Goal: Transaction & Acquisition: Purchase product/service

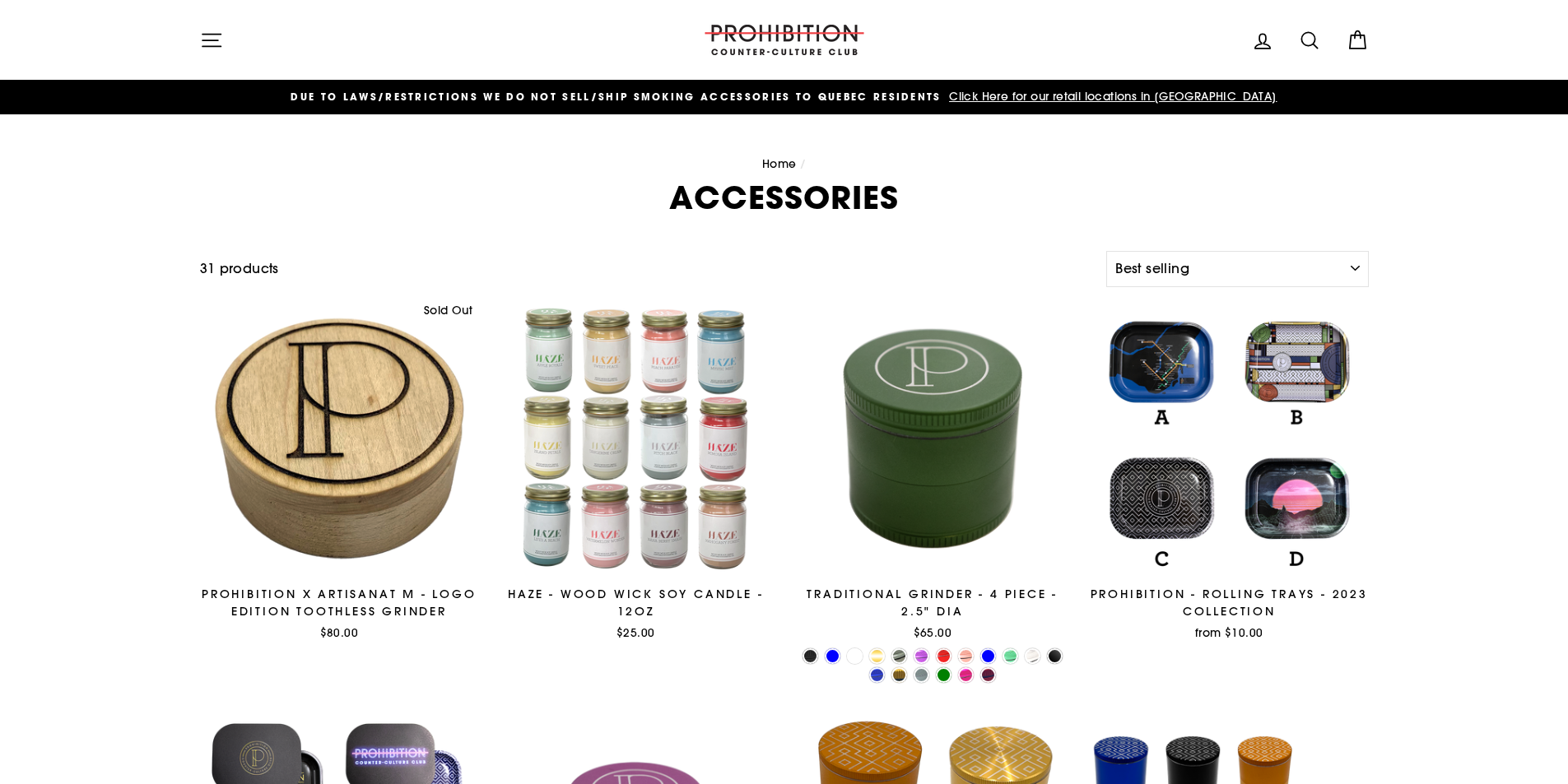
select select "best-selling"
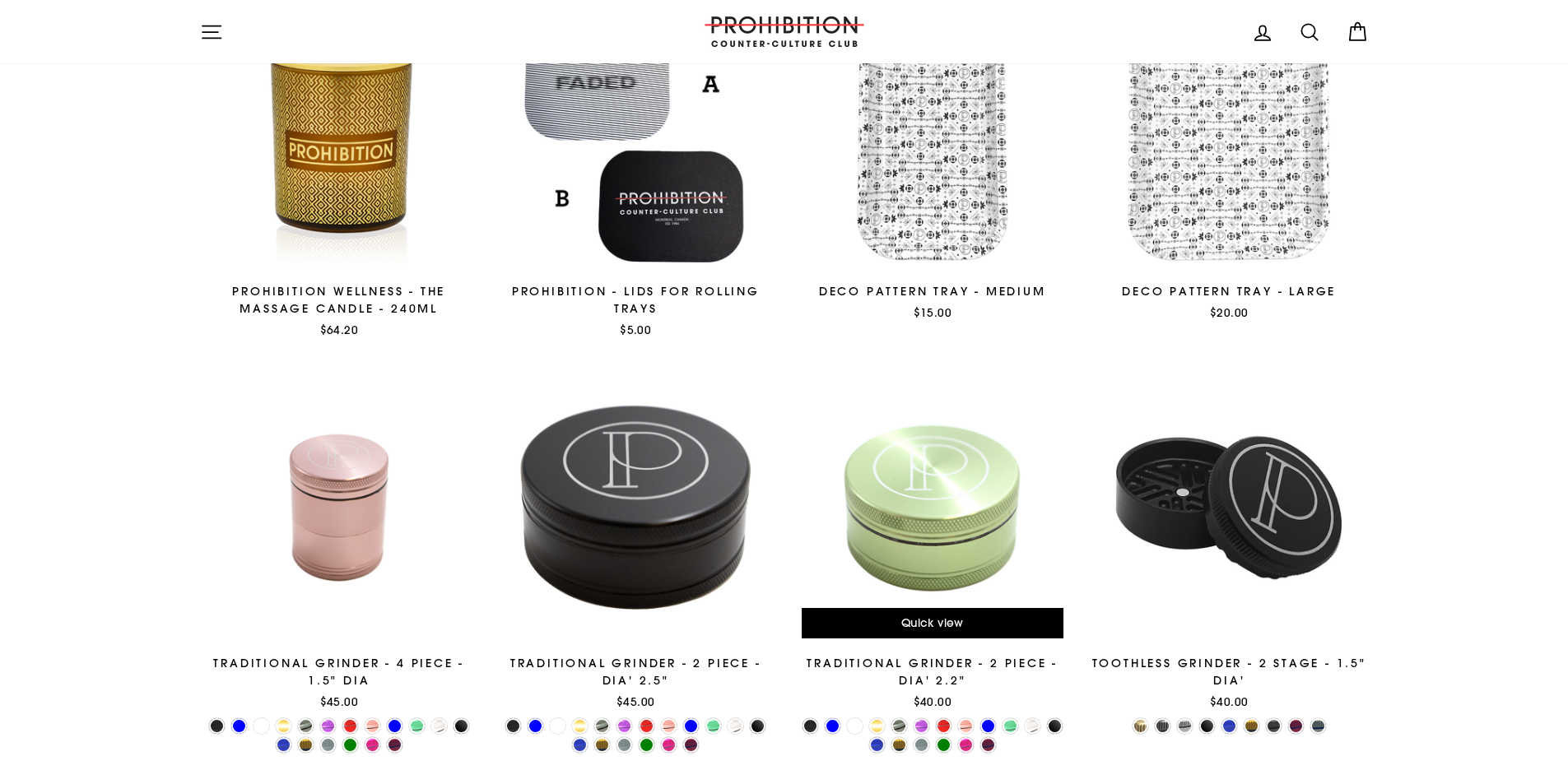
scroll to position [2736, 0]
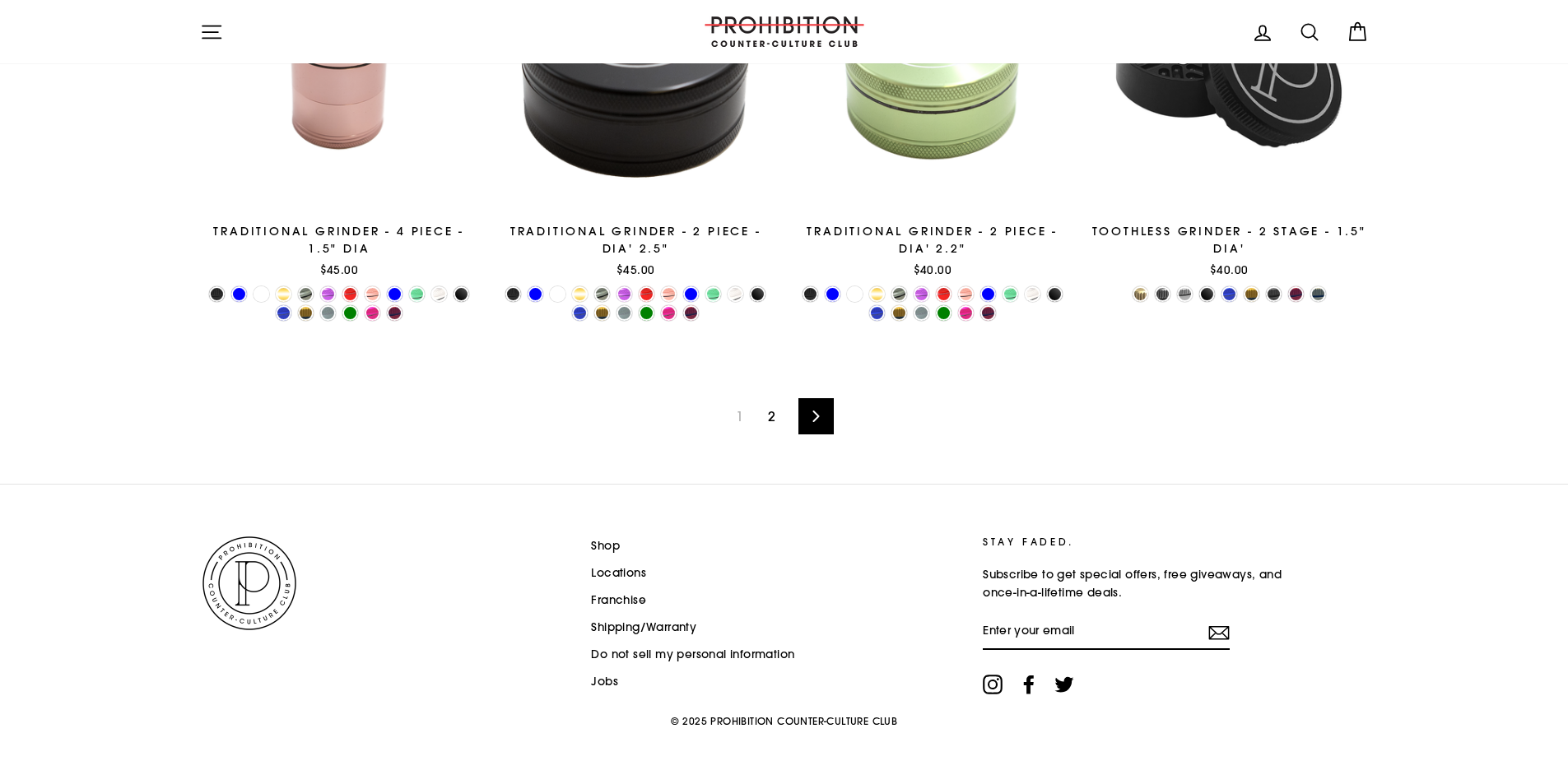
click at [736, 415] on span "1" at bounding box center [739, 416] width 27 height 26
click at [761, 410] on link "2" at bounding box center [772, 416] width 27 height 26
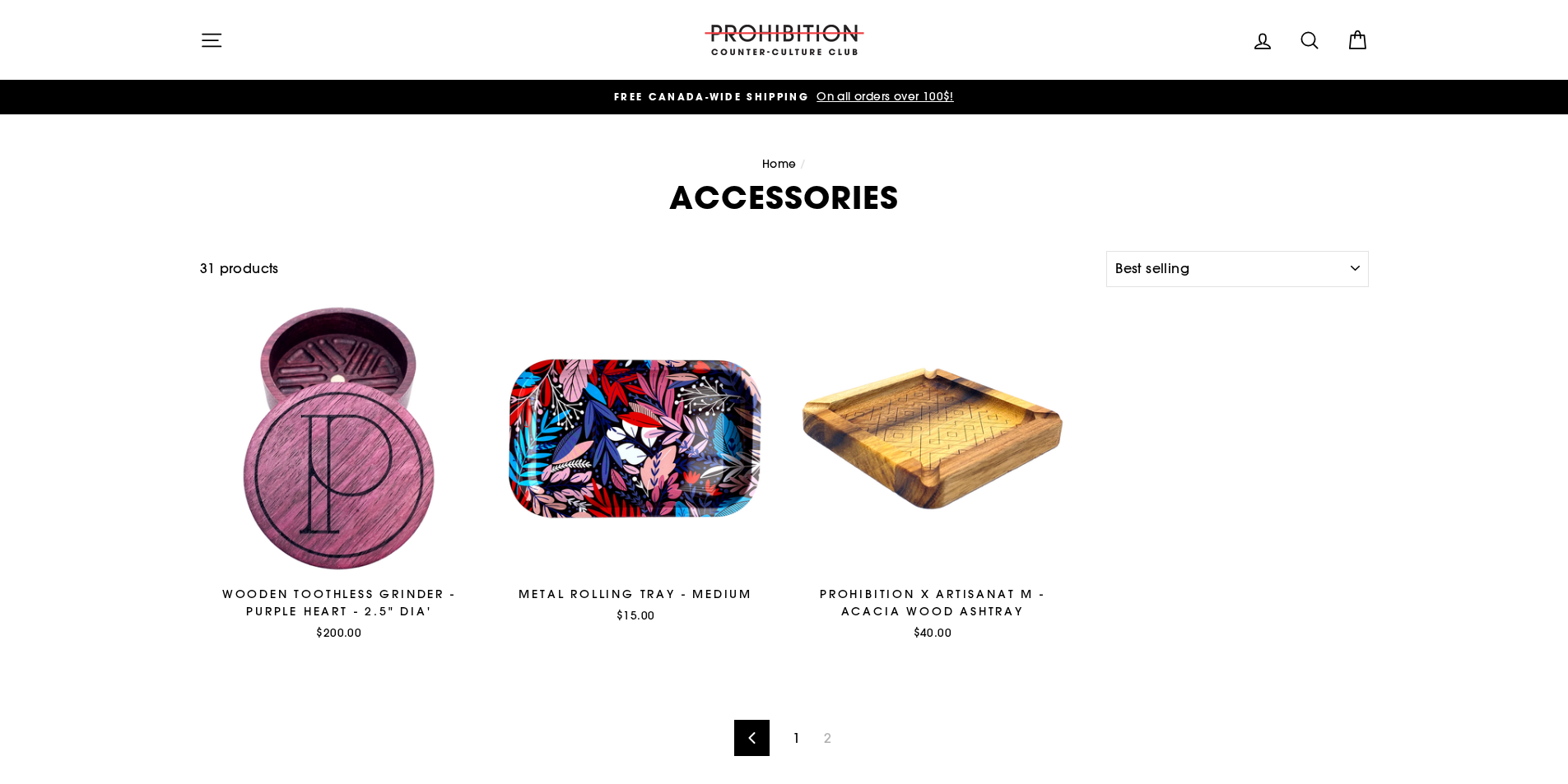
select select "best-selling"
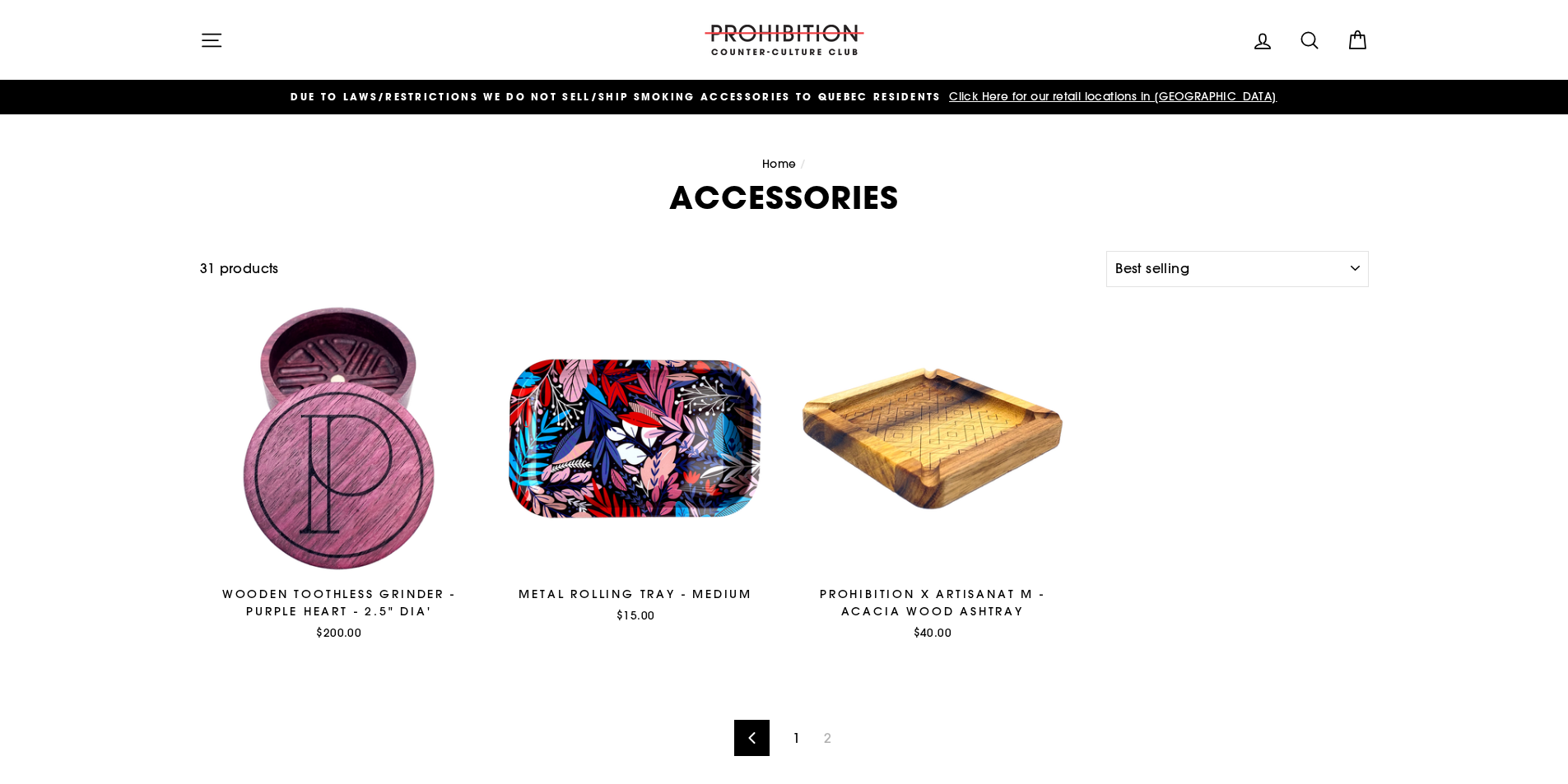
click at [793, 738] on link "1" at bounding box center [796, 737] width 27 height 26
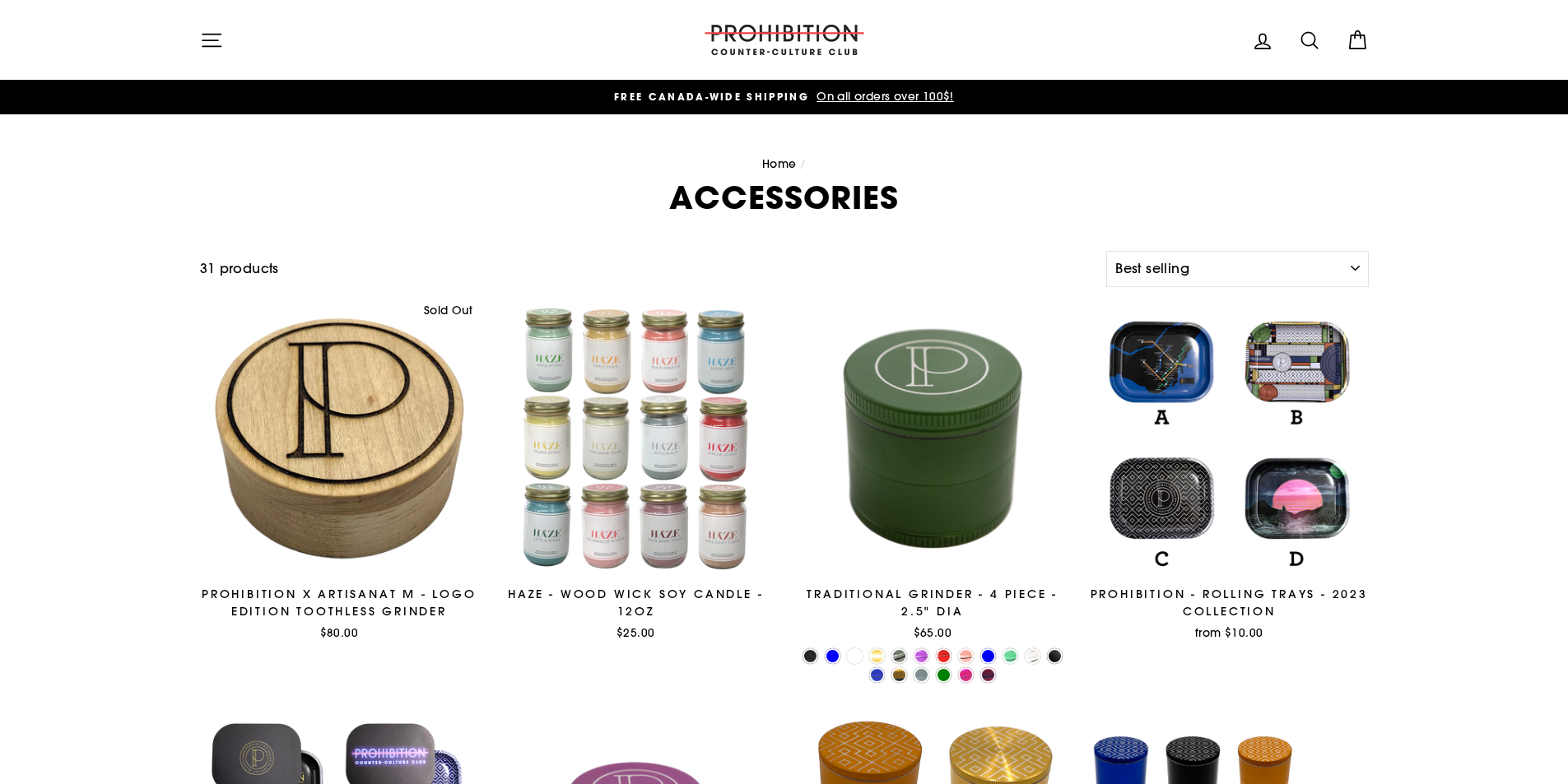
select select "best-selling"
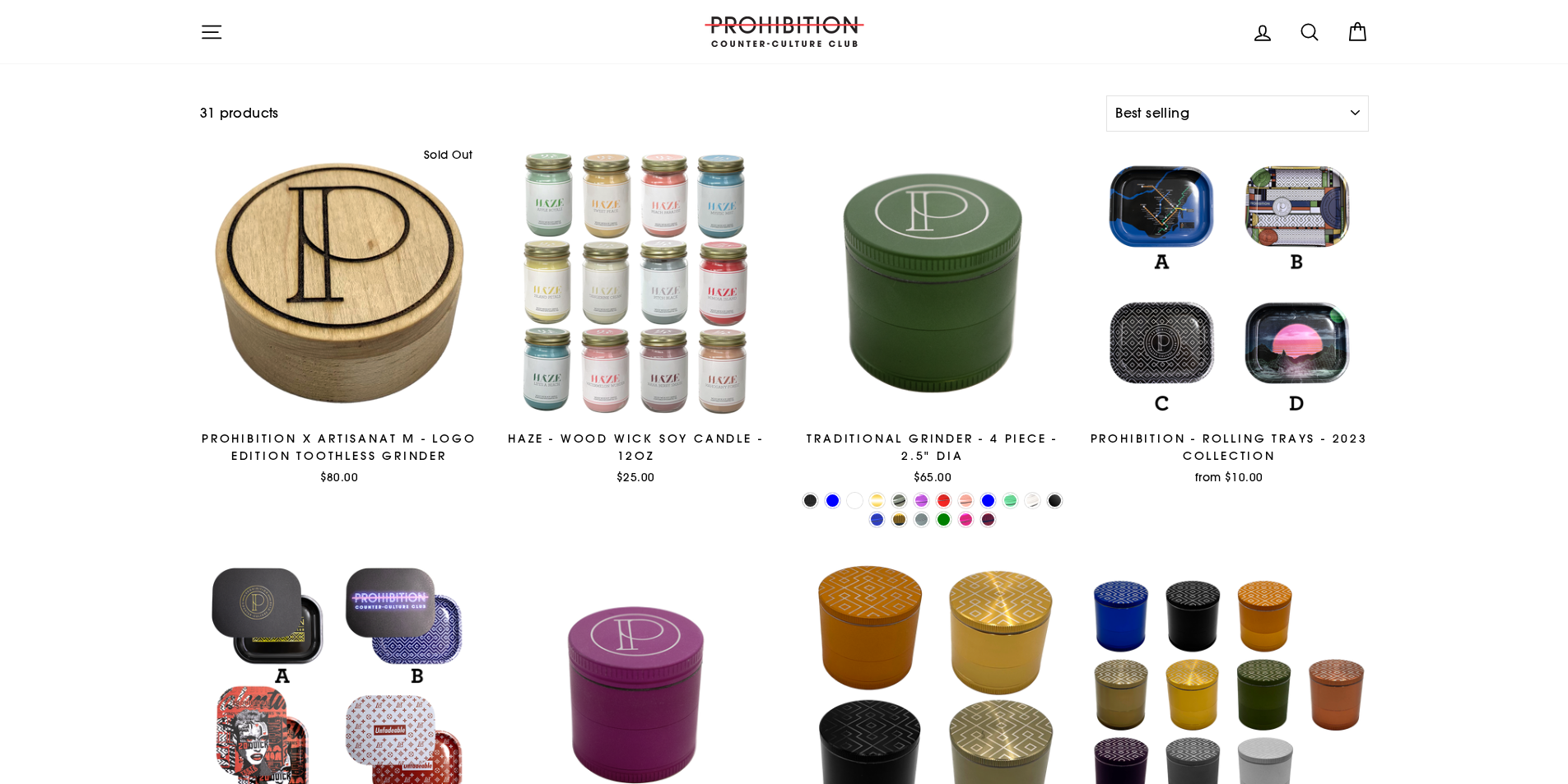
scroll to position [191, 0]
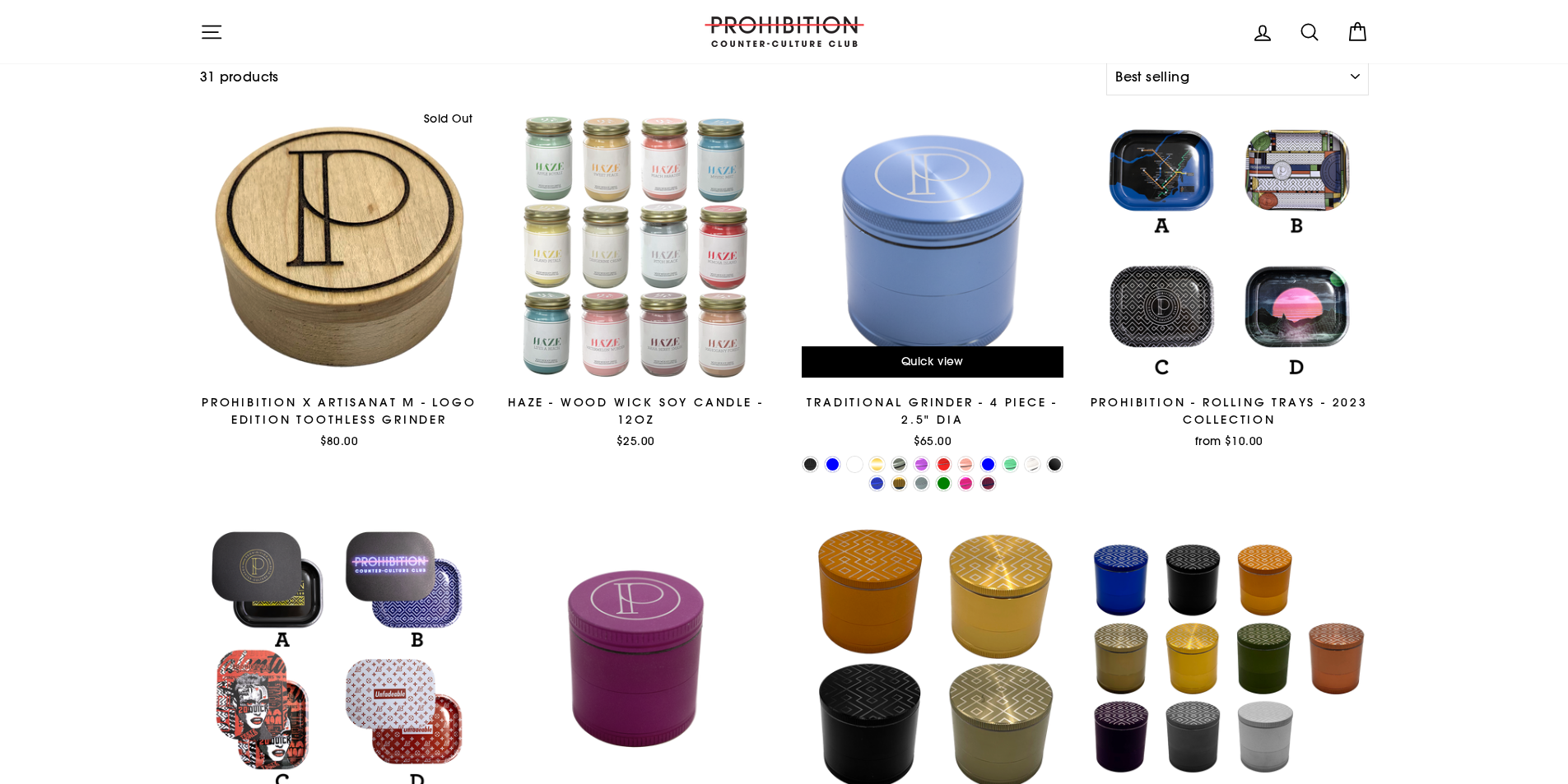
click at [895, 294] on div at bounding box center [933, 247] width 279 height 279
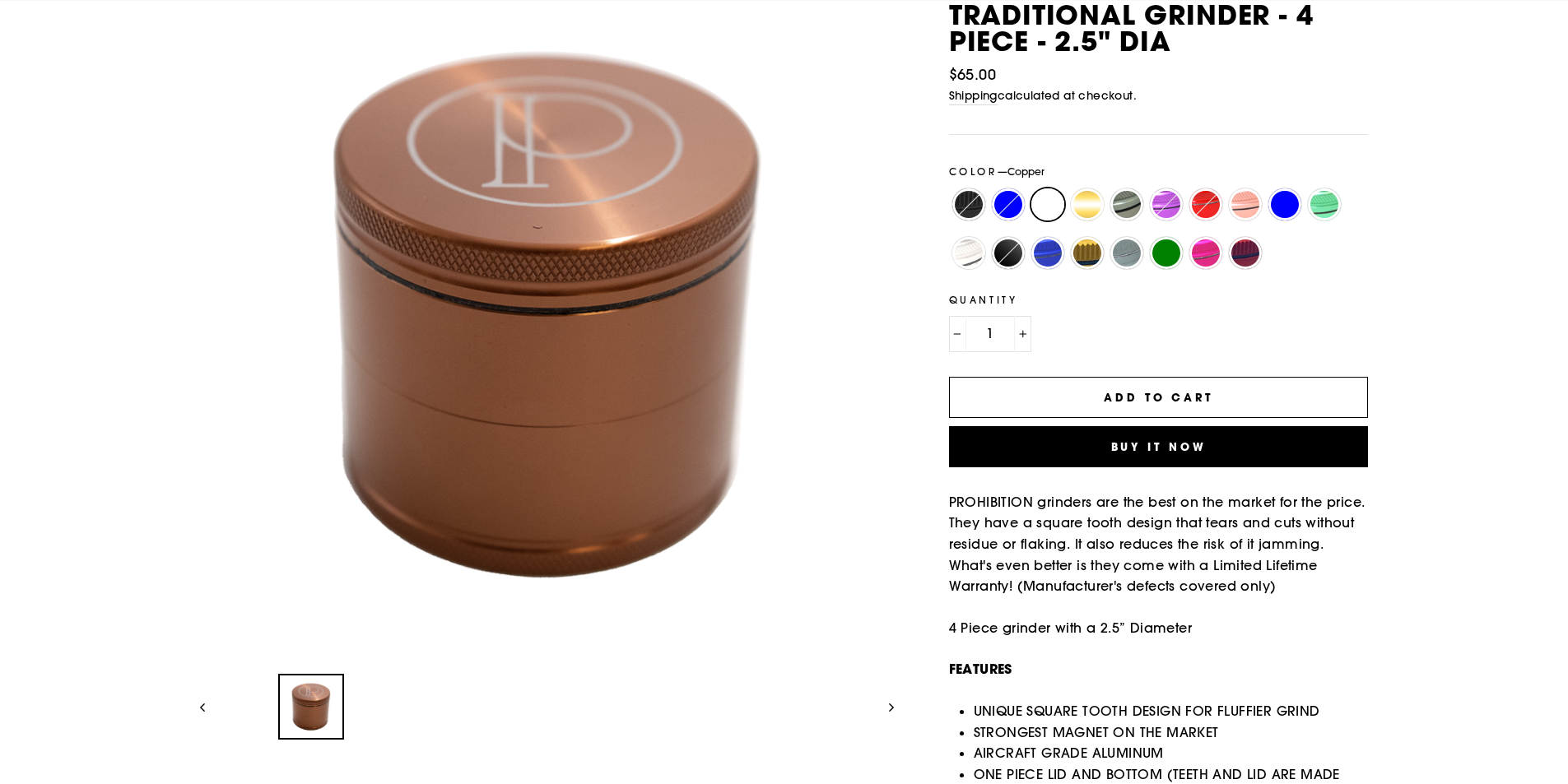
scroll to position [384, 0]
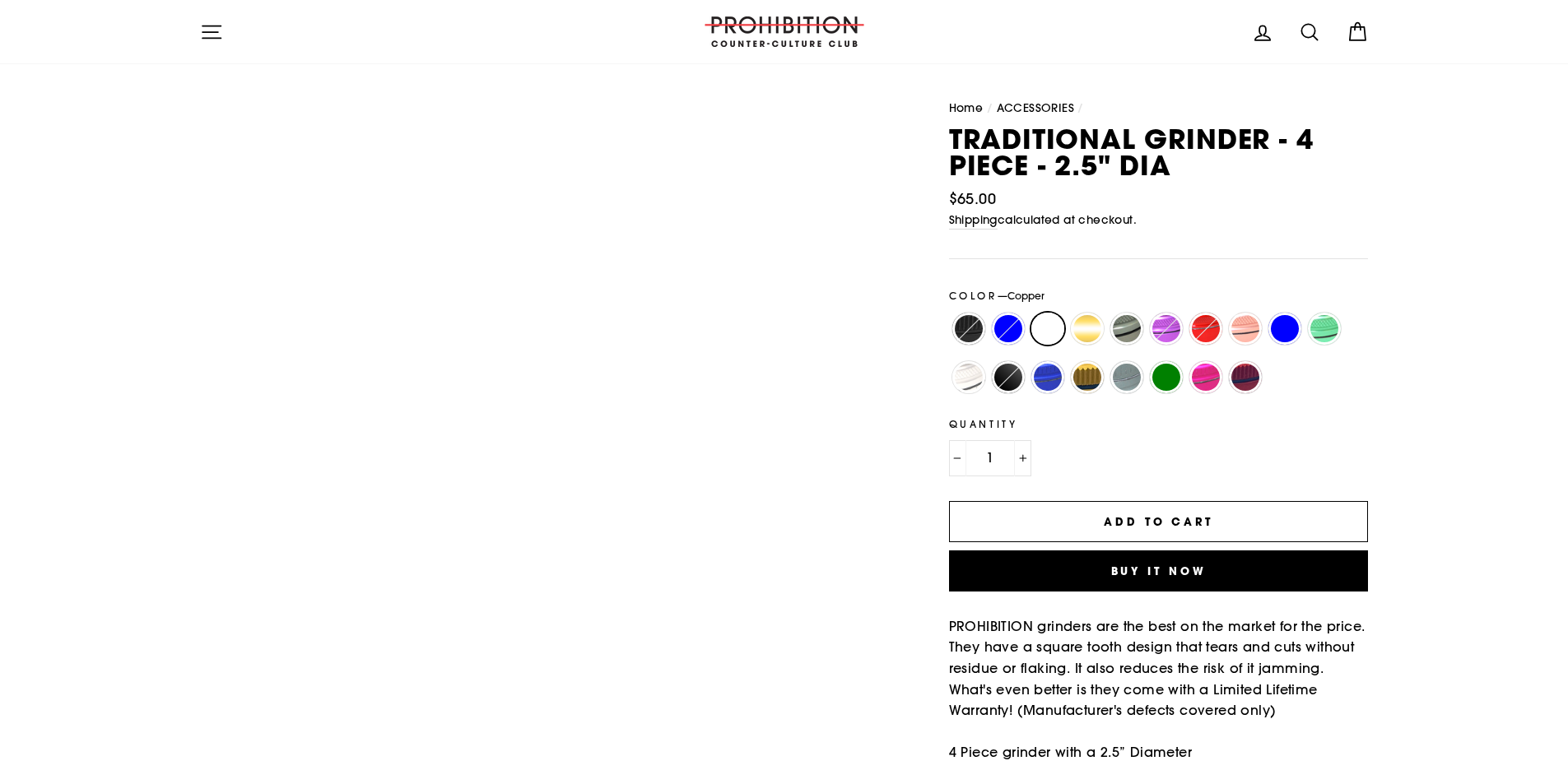
scroll to position [0, 0]
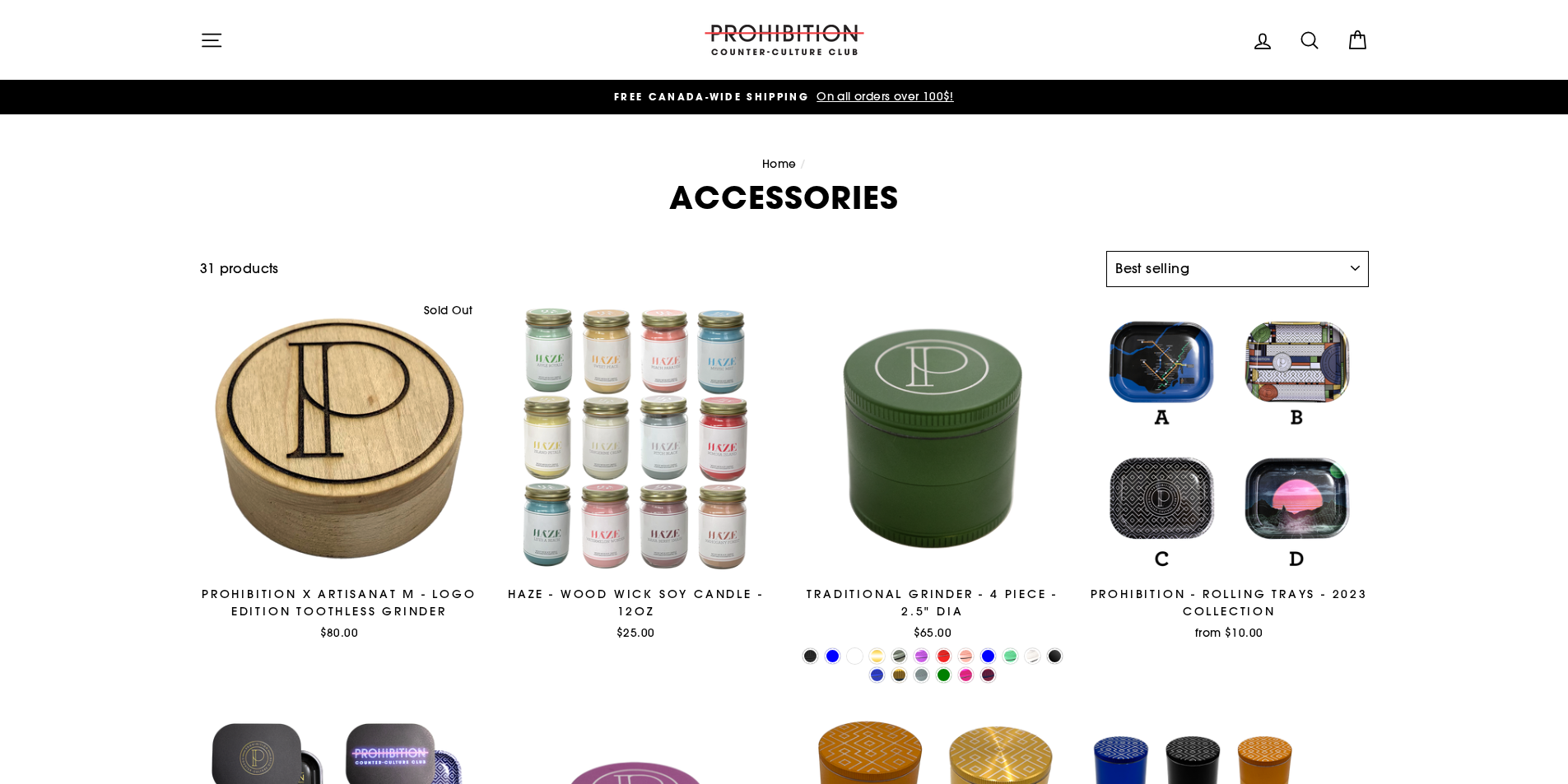
click at [1152, 259] on select "Sort Featured Best selling Alphabetically, A-Z Alphabetically, Z-A Price, low t…" at bounding box center [1237, 269] width 262 height 37
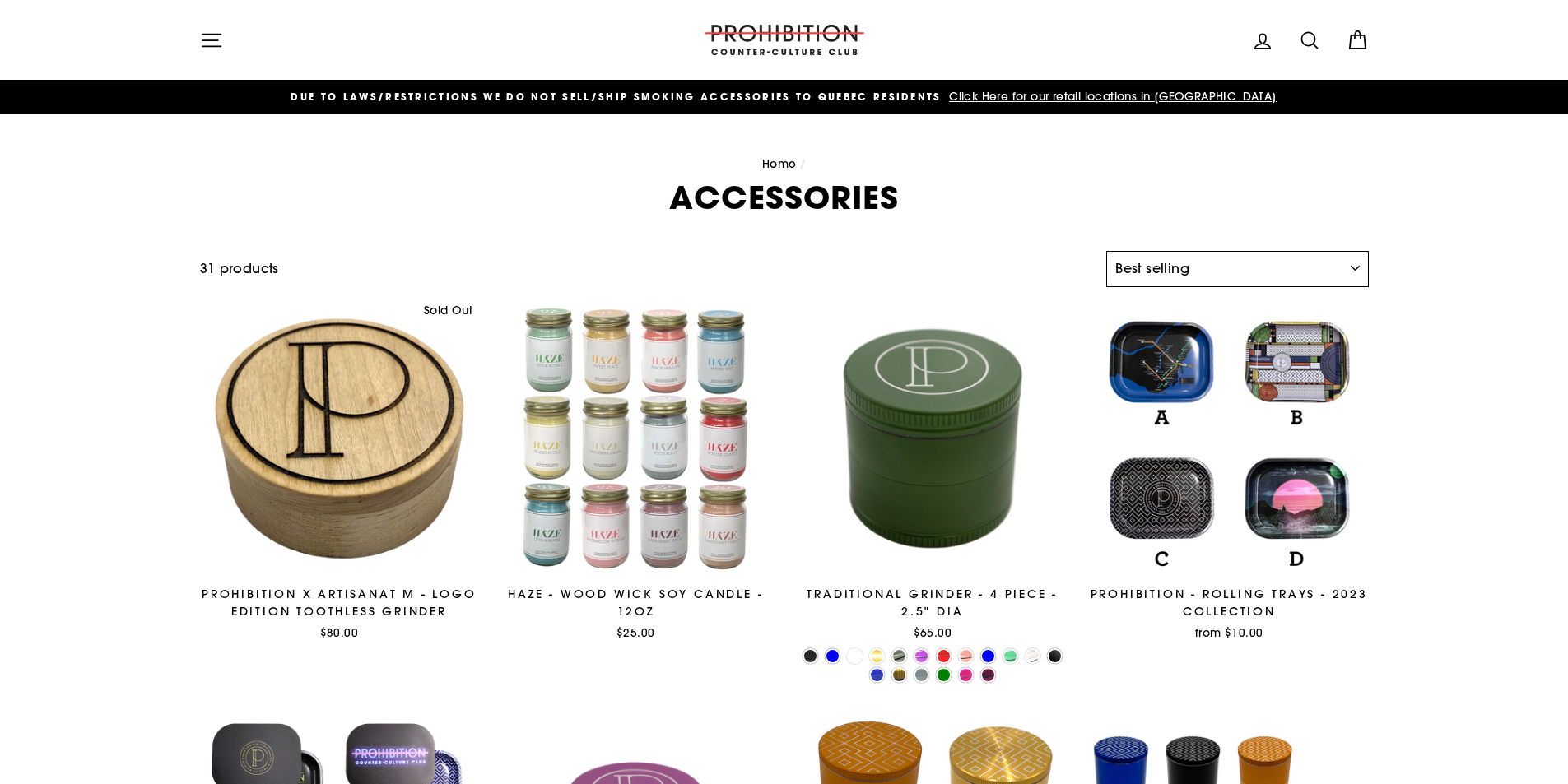
select select "price-ascending"
click at [1106, 251] on select "Sort Featured Best selling Alphabetically, A-Z Alphabetically, Z-A Price, low t…" at bounding box center [1237, 269] width 262 height 37
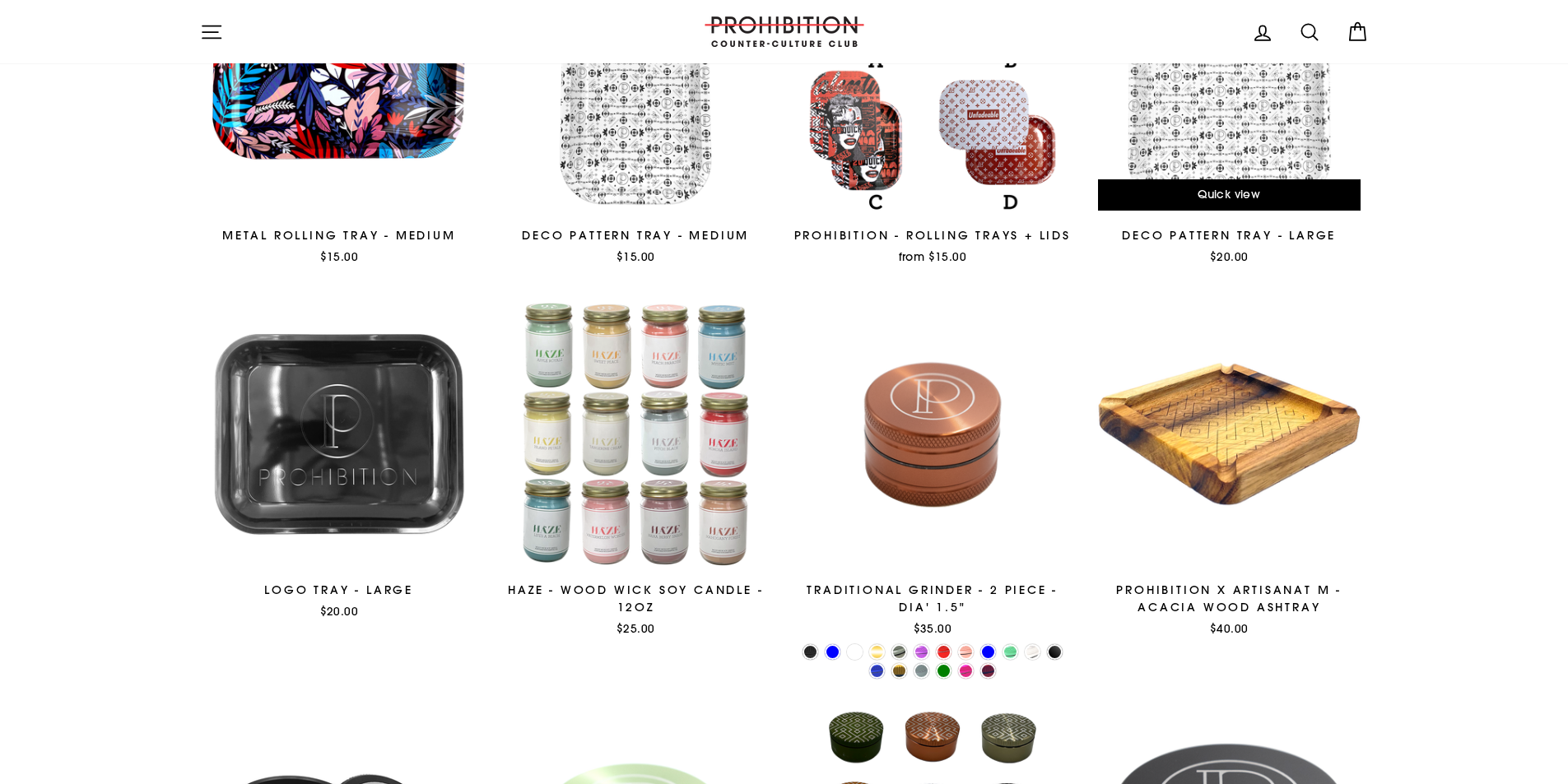
scroll to position [768, 0]
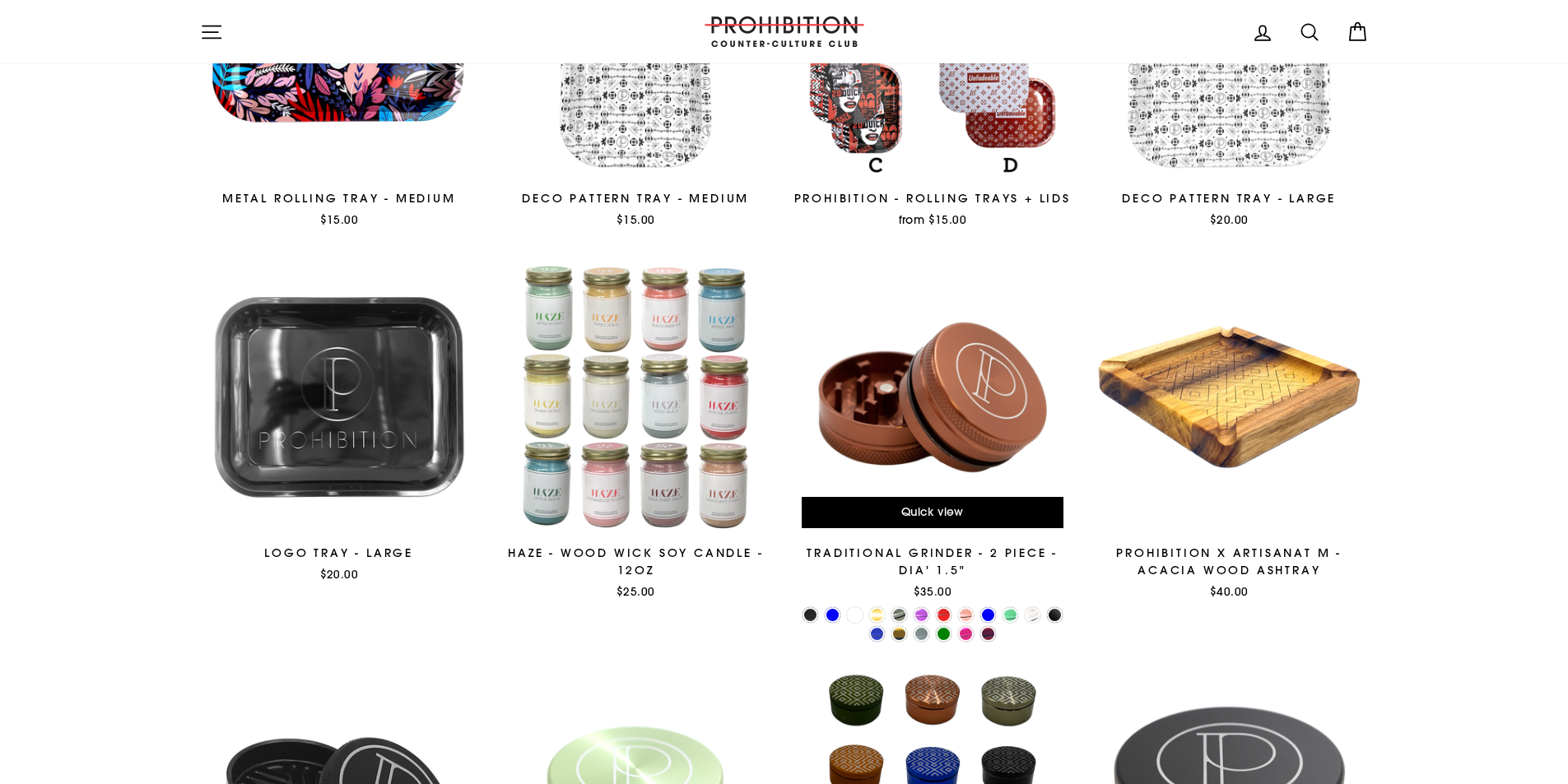
click at [979, 399] on div at bounding box center [933, 397] width 279 height 279
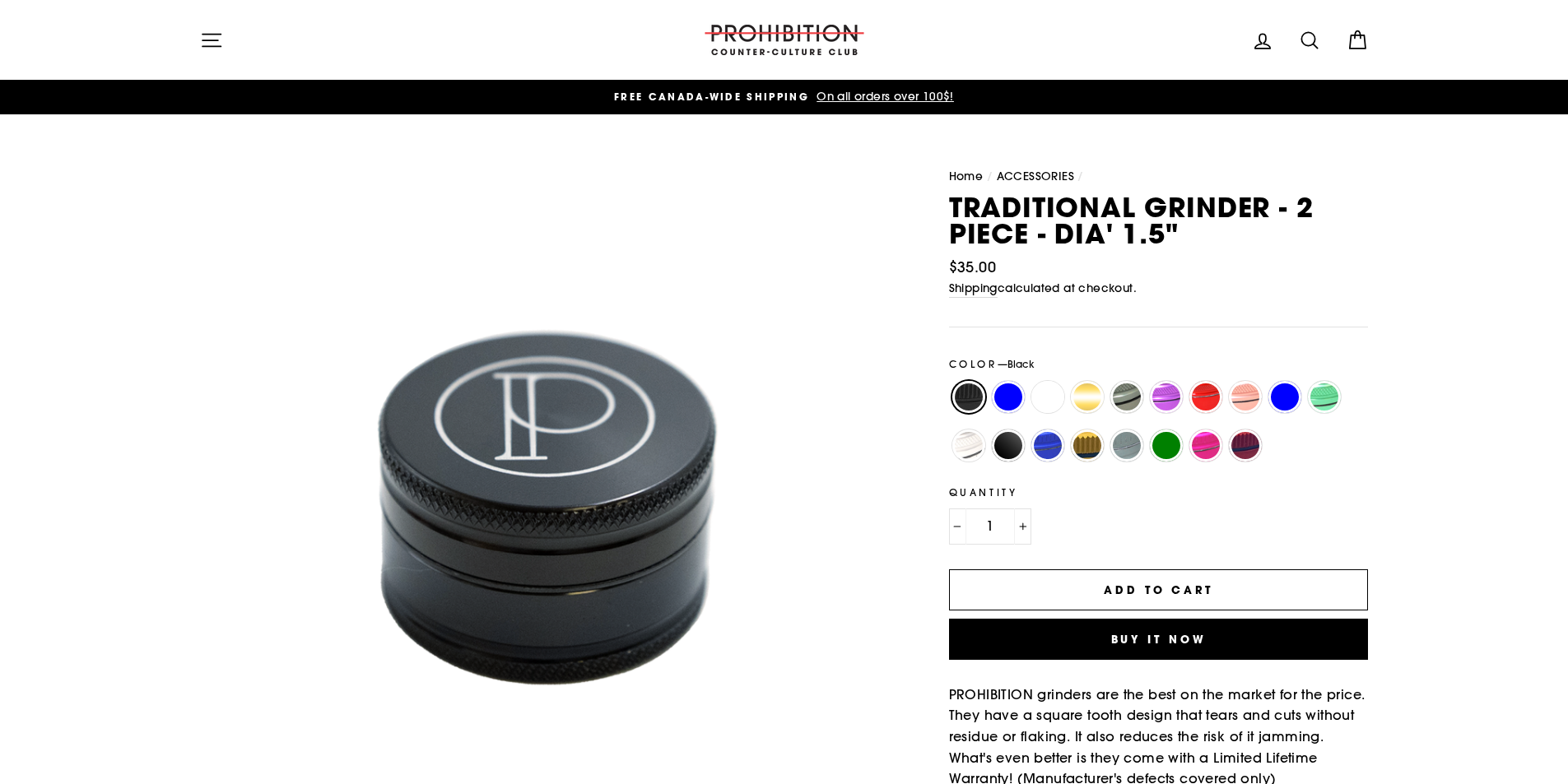
scroll to position [384, 0]
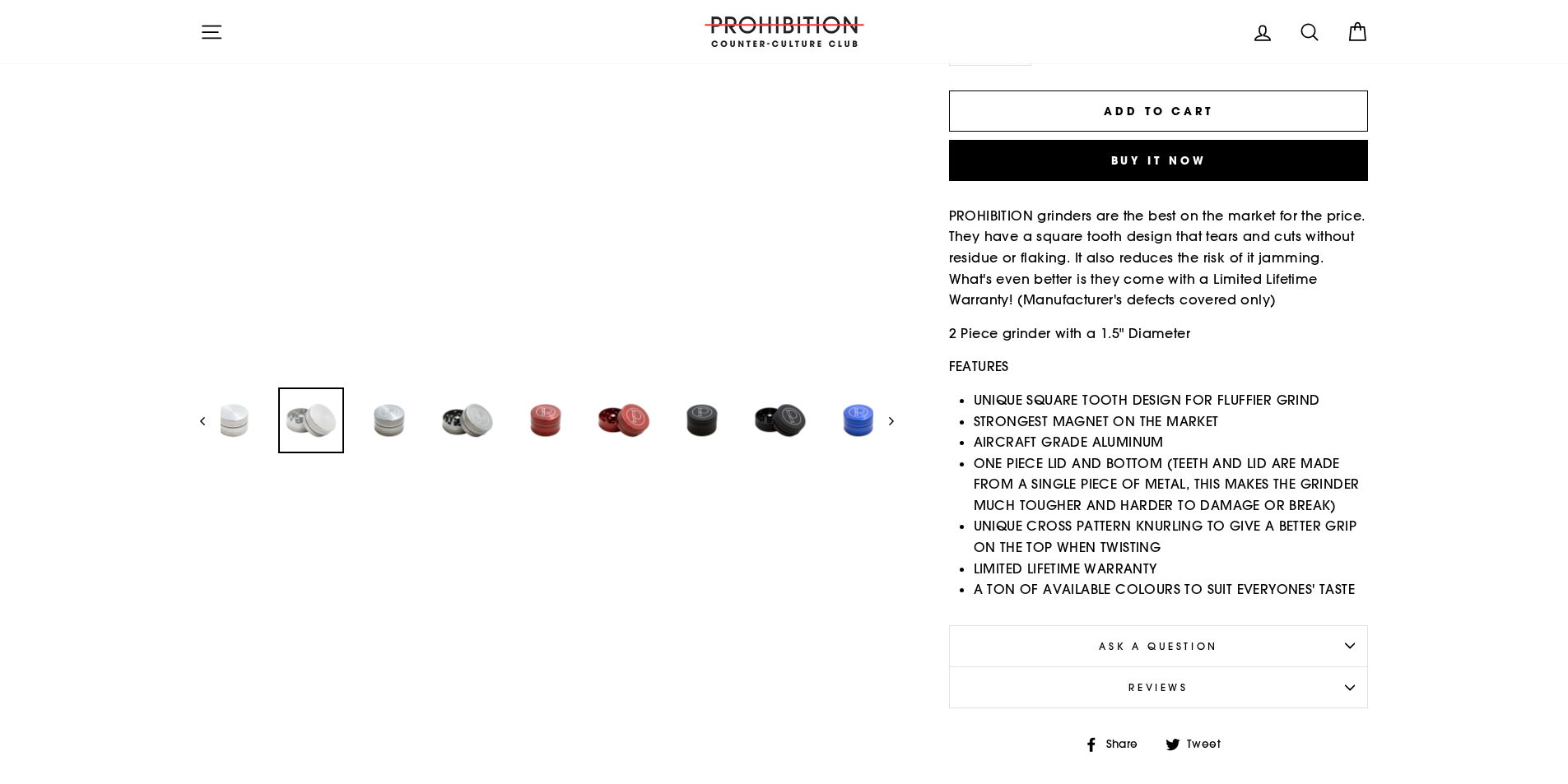
scroll to position [768, 0]
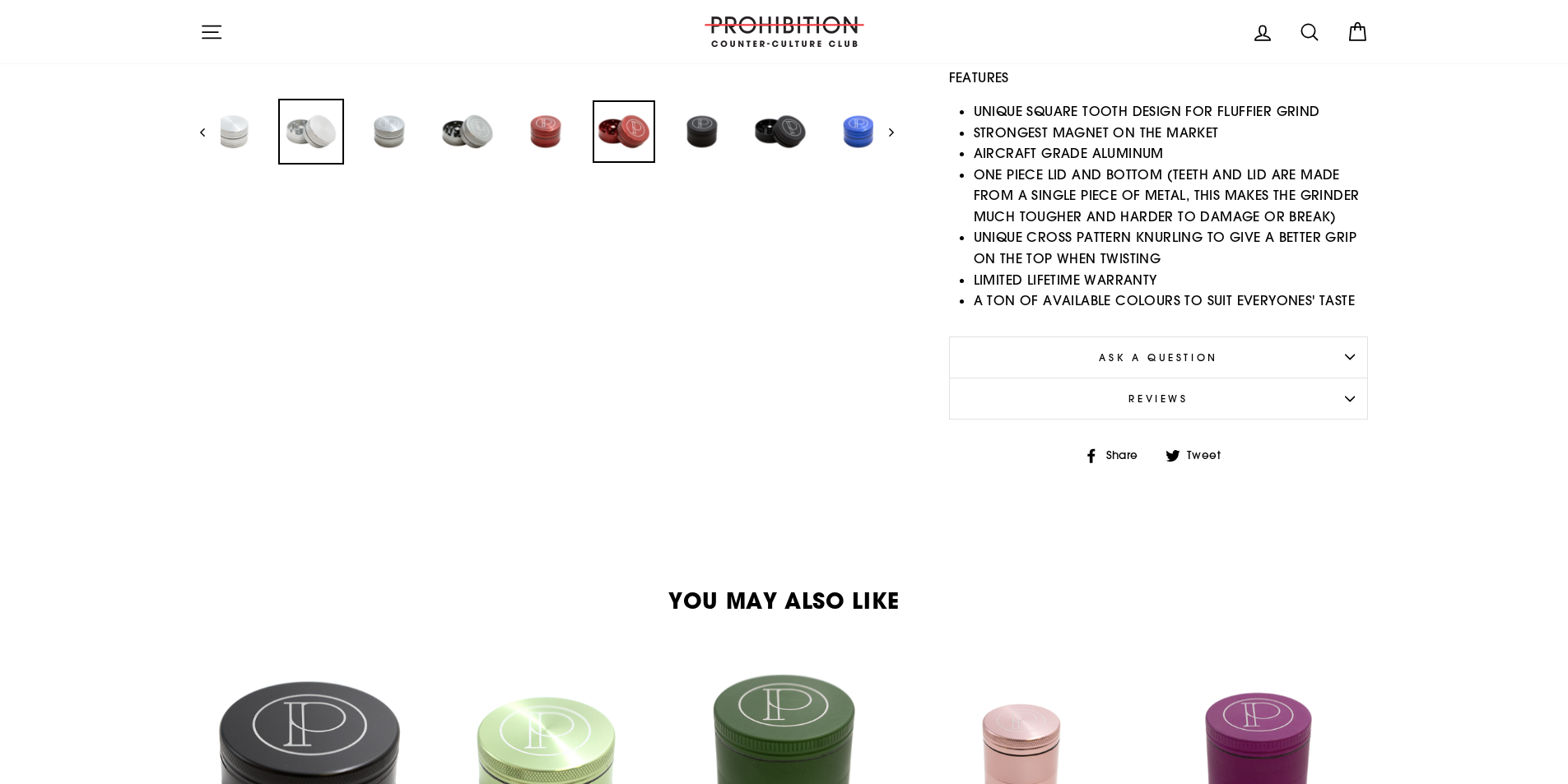
click at [601, 140] on img at bounding box center [624, 131] width 63 height 63
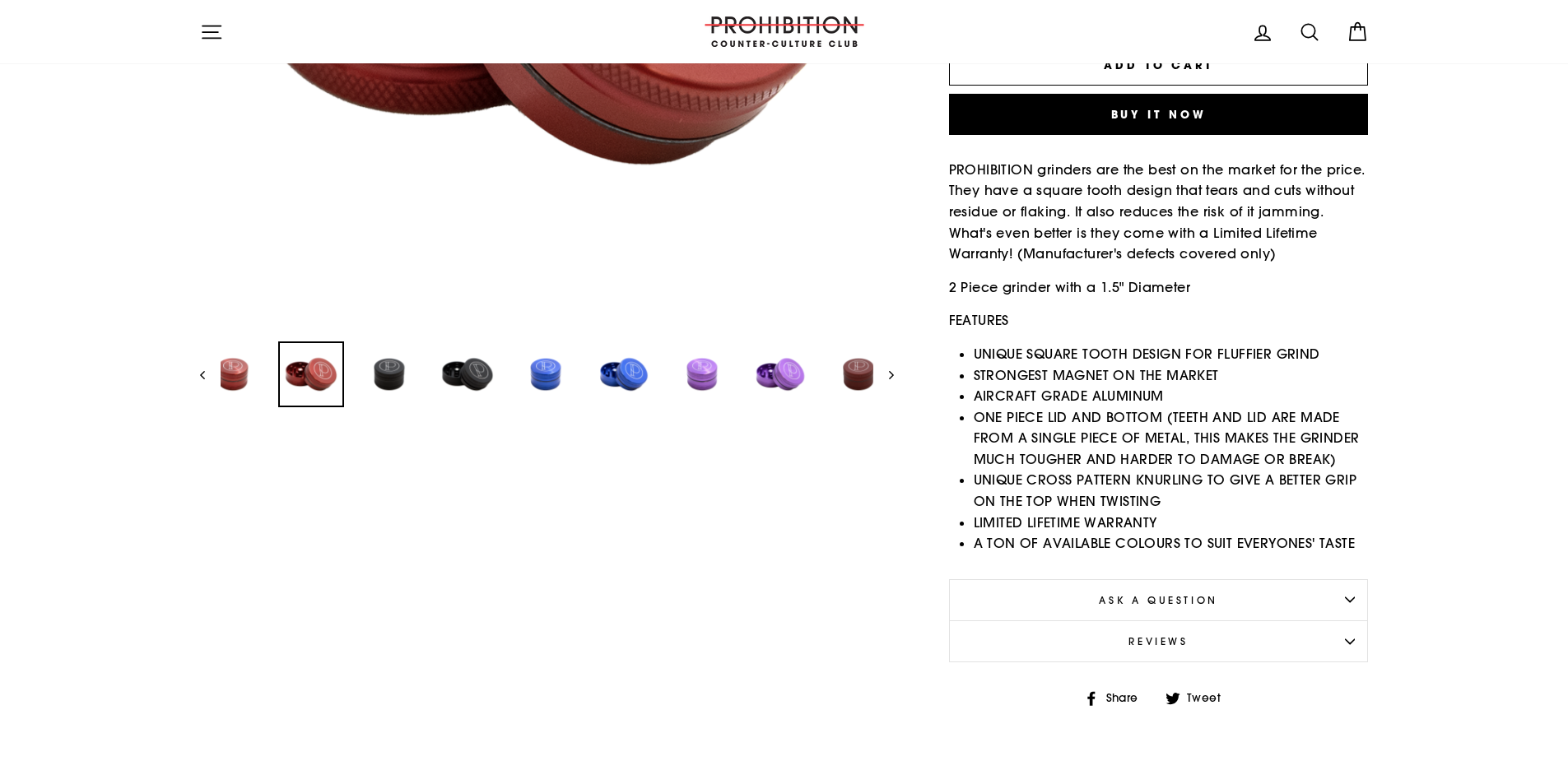
scroll to position [0, 0]
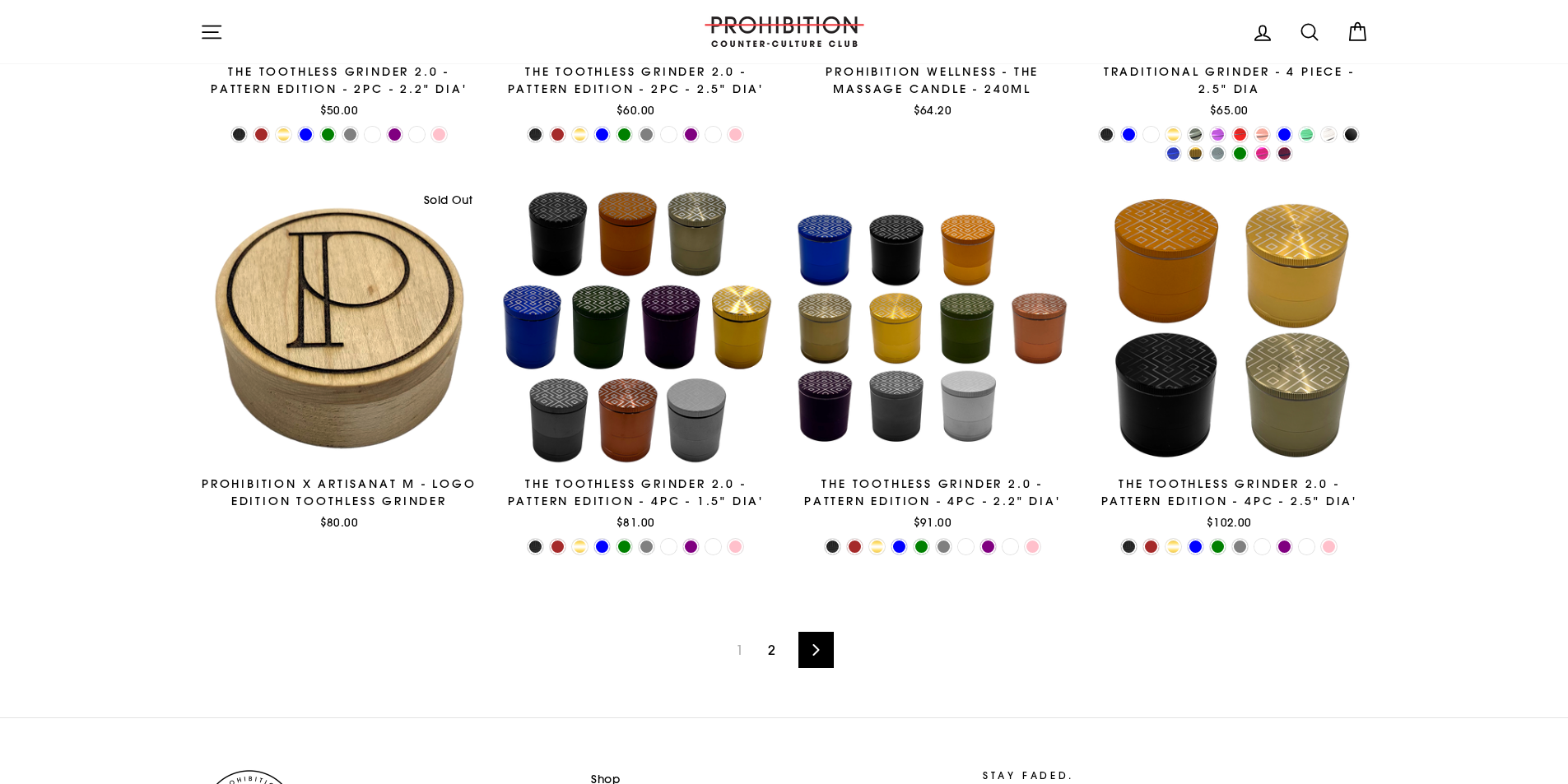
scroll to position [2495, 0]
